Goal: Task Accomplishment & Management: Manage account settings

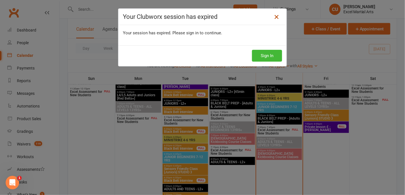
click at [275, 16] on icon at bounding box center [276, 17] width 7 height 7
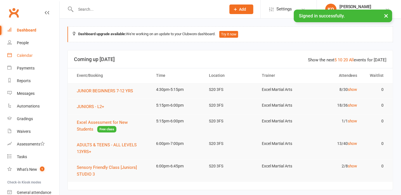
click at [28, 56] on div "Calendar" at bounding box center [25, 55] width 16 height 5
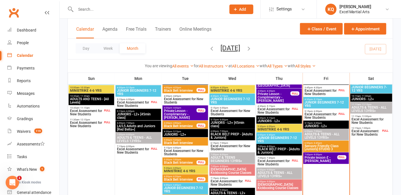
scroll to position [179, 0]
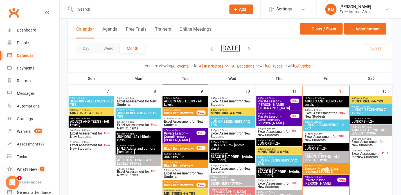
click at [338, 113] on div "FULL" at bounding box center [342, 113] width 9 height 4
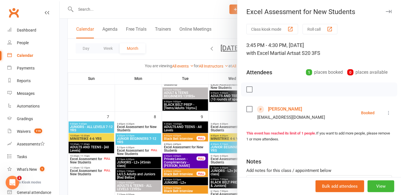
click at [386, 10] on icon "button" at bounding box center [389, 11] width 6 height 3
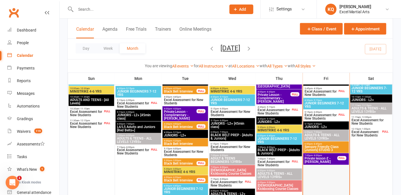
scroll to position [204, 0]
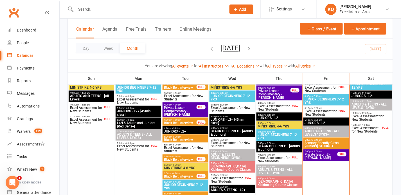
click at [320, 112] on span "Excel Assessment for New Students" at bounding box center [321, 112] width 33 height 7
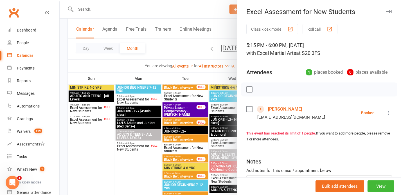
drag, startPoint x: 383, startPoint y: 5, endPoint x: 382, endPoint y: 9, distance: 4.0
click at [383, 6] on div "Excel Assessment for New Students Class kiosk mode Roll call 5:15 PM - 6:00 PM,…" at bounding box center [319, 97] width 164 height 195
click at [385, 9] on button "button" at bounding box center [388, 11] width 7 height 7
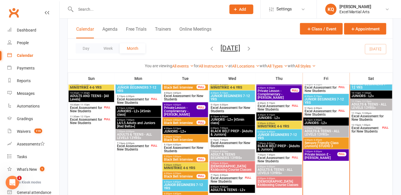
click at [101, 11] on input "text" at bounding box center [148, 9] width 148 height 8
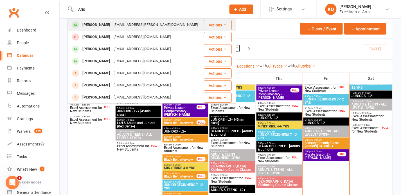
type input "Aris"
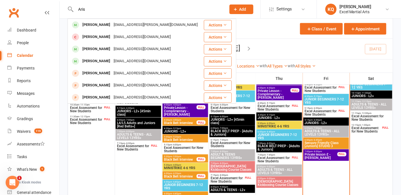
click at [105, 26] on div "[PERSON_NAME]" at bounding box center [96, 25] width 31 height 8
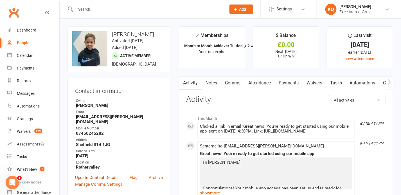
click at [88, 180] on link "Update Contact Details" at bounding box center [97, 177] width 44 height 7
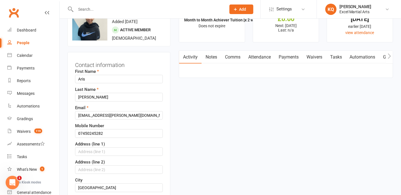
scroll to position [26, 0]
click at [92, 155] on input "text" at bounding box center [119, 151] width 88 height 8
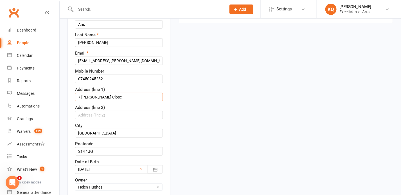
scroll to position [103, 0]
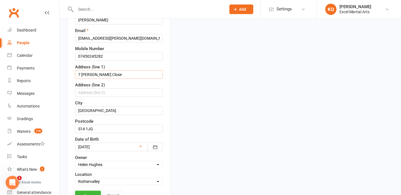
type input "7 [PERSON_NAME] Close"
drag, startPoint x: 91, startPoint y: 81, endPoint x: 246, endPoint y: 66, distance: 156.0
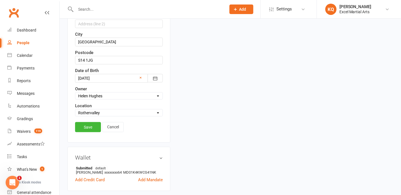
scroll to position [180, 0]
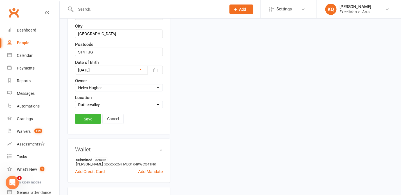
click at [94, 107] on select "Select Location Phone call Phone call Rothervalley S20 3FS Studio 3" at bounding box center [118, 105] width 87 height 6
select select "3"
click at [75, 106] on select "Select Location Phone call Phone call Rothervalley S20 3FS Studio 3" at bounding box center [118, 105] width 87 height 6
click at [89, 124] on link "Save" at bounding box center [88, 119] width 26 height 10
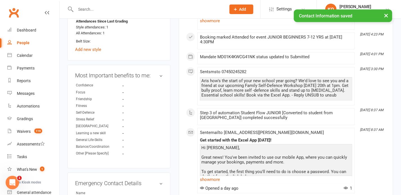
scroll to position [333, 0]
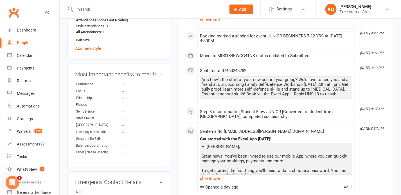
click at [155, 77] on link "edit" at bounding box center [152, 74] width 7 height 5
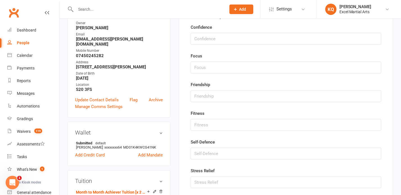
scroll to position [48, 0]
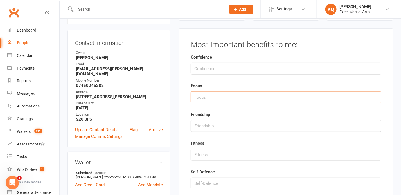
click at [209, 96] on input "string" at bounding box center [286, 97] width 191 height 12
type input "1"
click at [203, 185] on input "string" at bounding box center [286, 183] width 191 height 12
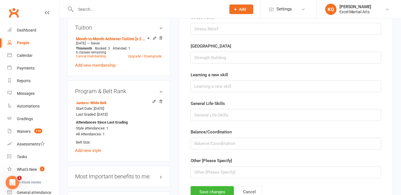
scroll to position [278, 0]
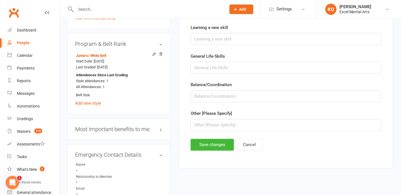
type input "2"
click at [214, 123] on input "text" at bounding box center [286, 125] width 191 height 12
type input "Follow the rules"
click at [207, 142] on button "Save changes" at bounding box center [212, 145] width 43 height 12
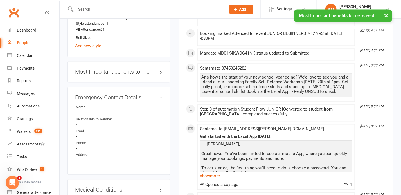
scroll to position [294, 0]
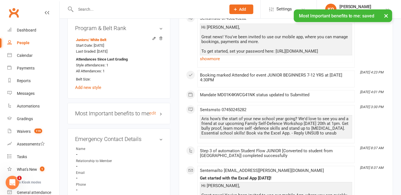
click at [161, 117] on h3 "Most Important benefits to me: edit" at bounding box center [119, 114] width 88 height 6
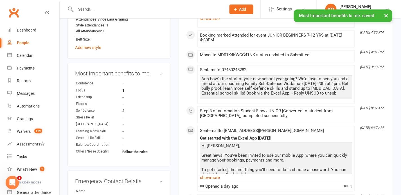
scroll to position [370, 0]
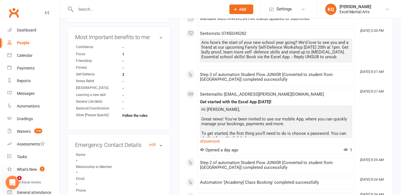
click at [153, 147] on link "edit" at bounding box center [152, 144] width 7 height 5
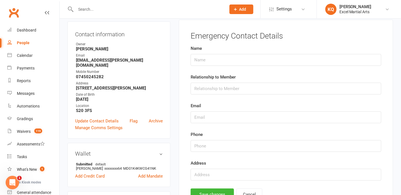
scroll to position [48, 0]
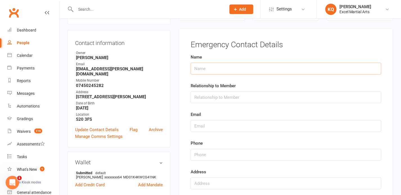
click at [203, 69] on input "text" at bounding box center [286, 69] width 191 height 12
type input "[PERSON_NAME]"
click at [219, 97] on input "text" at bounding box center [286, 97] width 191 height 12
type input "Mum"
drag, startPoint x: 149, startPoint y: 76, endPoint x: 76, endPoint y: 76, distance: 72.9
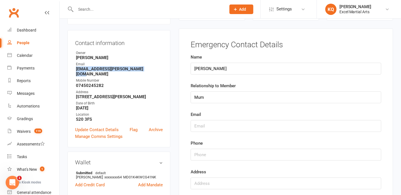
click at [76, 76] on strong "[EMAIL_ADDRESS][PERSON_NAME][DOMAIN_NAME]" at bounding box center [119, 71] width 87 height 10
copy strong "[EMAIL_ADDRESS][PERSON_NAME][DOMAIN_NAME]"
click at [215, 125] on input "text" at bounding box center [286, 126] width 191 height 12
paste input "[EMAIL_ADDRESS][PERSON_NAME][DOMAIN_NAME]"
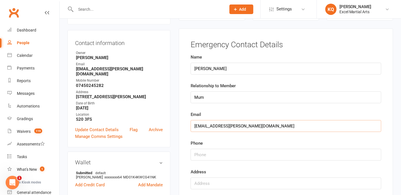
type input "[EMAIL_ADDRESS][PERSON_NAME][DOMAIN_NAME]"
click at [205, 155] on input "string" at bounding box center [286, 155] width 191 height 12
drag, startPoint x: 106, startPoint y: 86, endPoint x: 75, endPoint y: 85, distance: 31.8
click at [75, 85] on div "Contact information Owner [PERSON_NAME] Email [PERSON_NAME][EMAIL_ADDRESS][DOMA…" at bounding box center [119, 88] width 103 height 117
drag, startPoint x: 75, startPoint y: 85, endPoint x: 77, endPoint y: 84, distance: 2.9
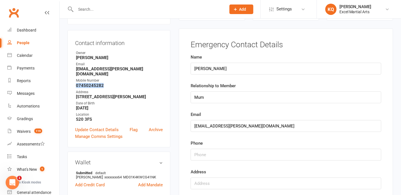
copy strong "07450245282"
click at [209, 156] on input "string" at bounding box center [286, 155] width 191 height 12
paste input "07450245282"
type input "07450245282"
drag, startPoint x: 112, startPoint y: 100, endPoint x: 76, endPoint y: 97, distance: 36.1
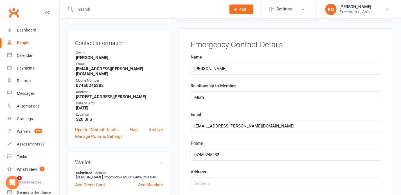
click at [76, 97] on strong "[STREET_ADDRESS][PERSON_NAME]" at bounding box center [119, 96] width 87 height 5
copy strong "[STREET_ADDRESS][PERSON_NAME]"
click at [201, 185] on input "text" at bounding box center [286, 183] width 191 height 12
paste input "[STREET_ADDRESS][PERSON_NAME]"
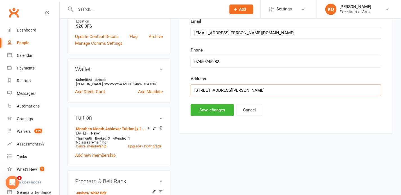
scroll to position [176, 0]
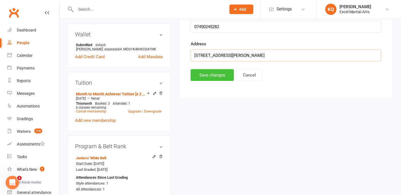
type input "[STREET_ADDRESS][PERSON_NAME]"
click at [208, 78] on button "Save changes" at bounding box center [212, 75] width 43 height 12
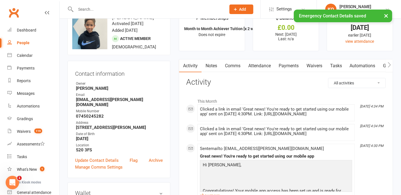
scroll to position [0, 0]
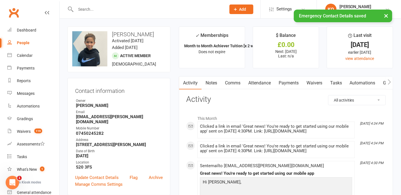
click at [217, 80] on link "Notes" at bounding box center [211, 83] width 19 height 13
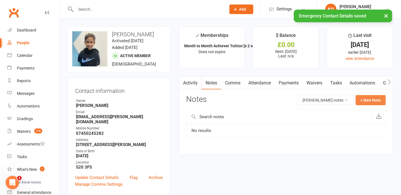
click at [361, 97] on button "+ New Note" at bounding box center [371, 100] width 30 height 10
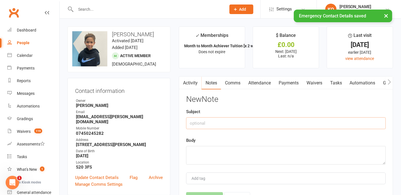
click at [246, 121] on input "text" at bounding box center [286, 123] width 200 height 12
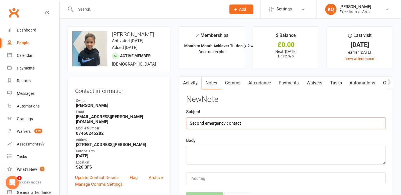
type input "Second emergency contact"
click at [220, 155] on textarea at bounding box center [286, 155] width 200 height 19
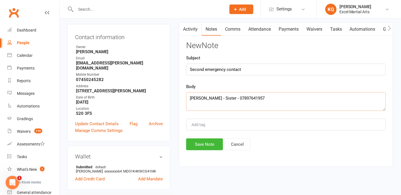
scroll to position [77, 0]
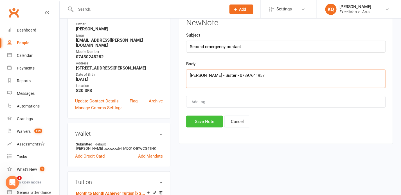
type textarea "[PERSON_NAME] - Sister - 07897641957"
click at [201, 123] on button "Save Note" at bounding box center [204, 122] width 37 height 12
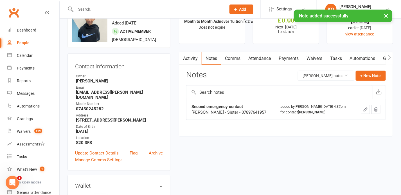
scroll to position [0, 0]
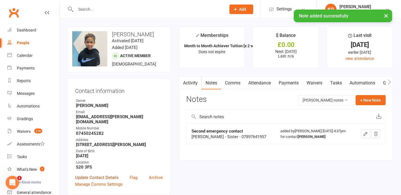
click at [86, 181] on link "Update Contact Details" at bounding box center [97, 177] width 44 height 7
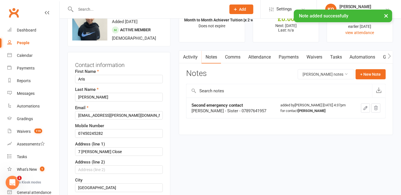
scroll to position [26, 0]
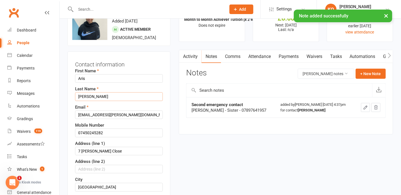
click at [109, 101] on input "[PERSON_NAME]" at bounding box center [119, 96] width 88 height 8
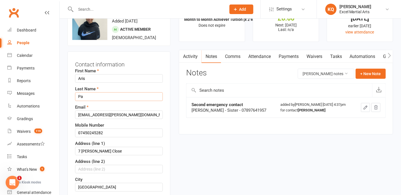
type input "P"
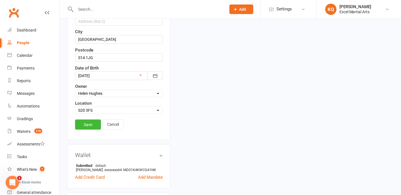
scroll to position [180, 0]
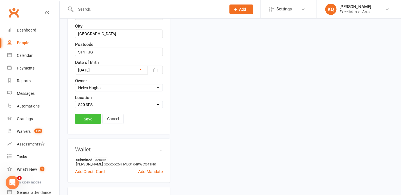
type input "Triantou"
click at [88, 124] on link "Save" at bounding box center [88, 119] width 26 height 10
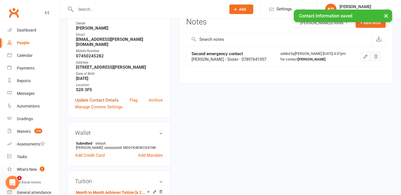
click at [91, 104] on link "Update Contact Details" at bounding box center [97, 100] width 44 height 7
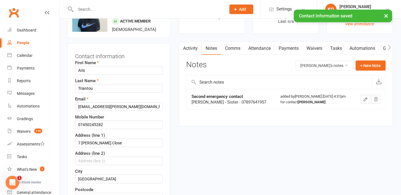
scroll to position [26, 0]
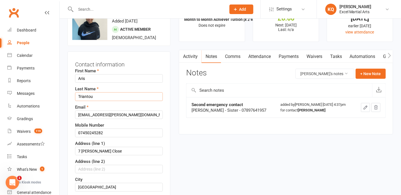
click at [93, 101] on input "Triantou" at bounding box center [119, 96] width 88 height 8
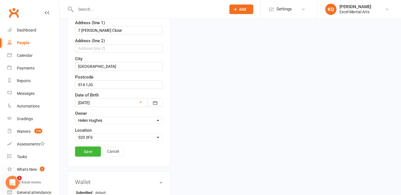
scroll to position [180, 0]
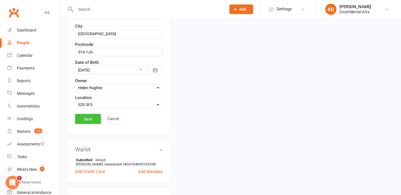
type input "[PERSON_NAME]"
click at [85, 124] on link "Save" at bounding box center [88, 119] width 26 height 10
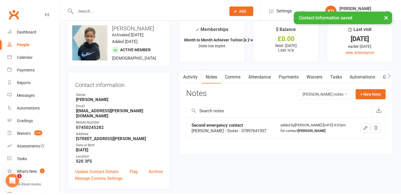
scroll to position [0, 0]
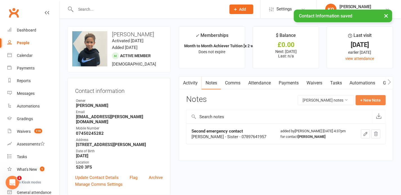
click at [366, 98] on button "+ New Note" at bounding box center [371, 100] width 30 height 10
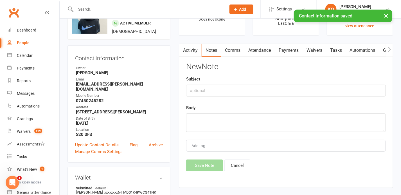
scroll to position [102, 0]
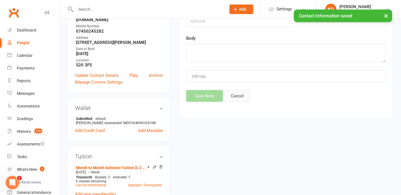
click at [239, 96] on button "Cancel" at bounding box center [237, 96] width 26 height 12
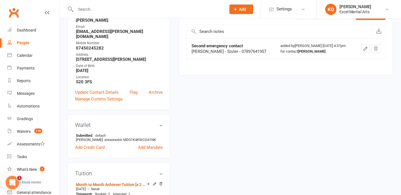
scroll to position [51, 0]
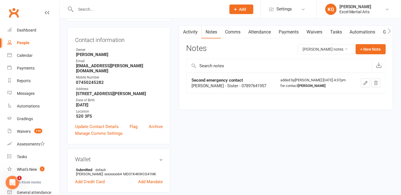
click at [365, 84] on icon "button" at bounding box center [365, 82] width 5 height 5
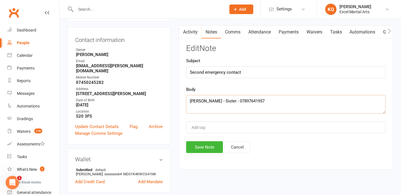
click at [218, 99] on textarea "[PERSON_NAME] - Sister - 07897641957" at bounding box center [286, 104] width 200 height 19
type textarea "[PERSON_NAME] - Sister - 07897641957"
click at [198, 147] on button "Save Note" at bounding box center [204, 147] width 37 height 12
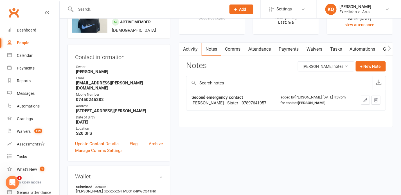
scroll to position [0, 0]
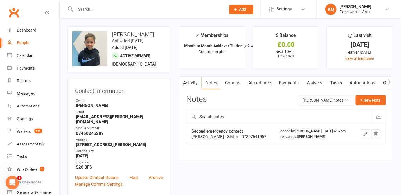
click at [186, 84] on button "button" at bounding box center [182, 83] width 7 height 13
click at [188, 79] on link "Activity" at bounding box center [190, 83] width 23 height 13
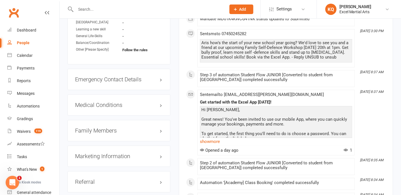
scroll to position [460, 0]
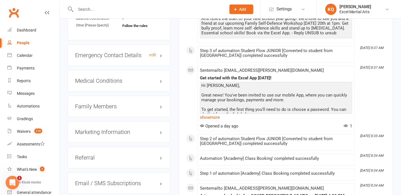
click at [160, 58] on h3 "Emergency Contact Details edit" at bounding box center [119, 55] width 88 height 6
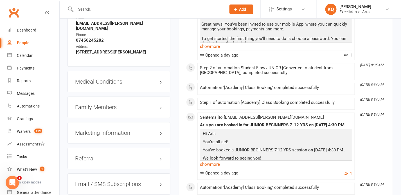
scroll to position [563, 0]
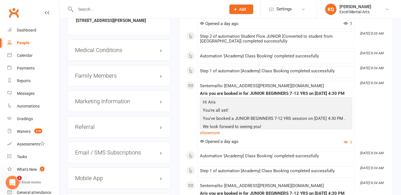
click at [161, 53] on div "Medical Conditions edit" at bounding box center [119, 49] width 103 height 21
click at [161, 52] on h3 "Medical Conditions edit" at bounding box center [119, 50] width 88 height 6
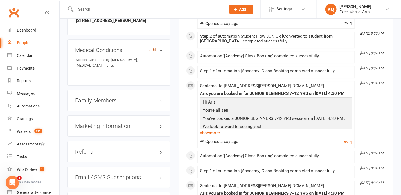
click at [152, 50] on link "edit" at bounding box center [152, 50] width 7 height 5
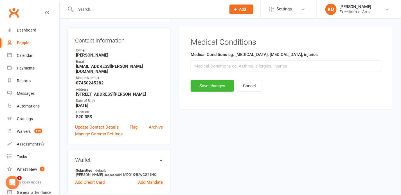
scroll to position [48, 0]
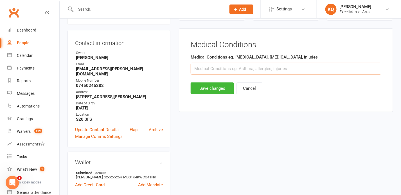
click at [211, 71] on input "text" at bounding box center [286, 69] width 191 height 12
type input "N/A"
click at [203, 89] on button "Save changes" at bounding box center [212, 88] width 43 height 12
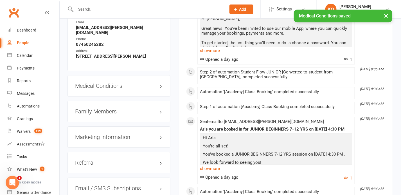
scroll to position [559, 0]
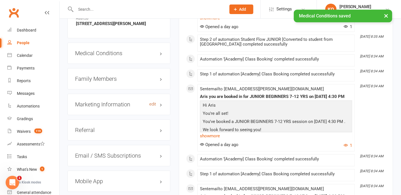
click at [153, 105] on link "edit" at bounding box center [152, 104] width 7 height 5
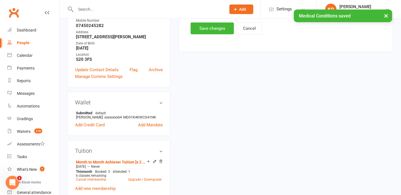
scroll to position [48, 0]
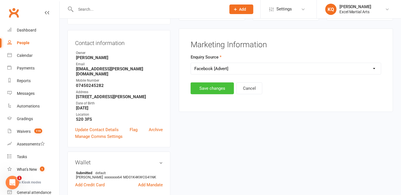
click at [216, 86] on button "Save changes" at bounding box center [212, 88] width 43 height 12
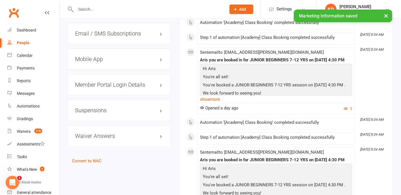
scroll to position [662, 0]
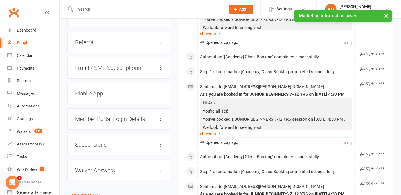
click at [161, 93] on h3 "Mobile App" at bounding box center [119, 93] width 88 height 6
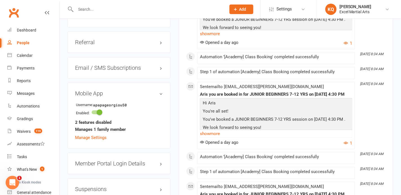
click at [161, 93] on h3 "Mobile App" at bounding box center [119, 93] width 88 height 6
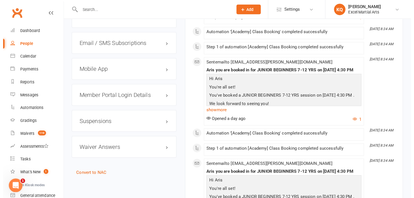
scroll to position [680, 0]
